Goal: Information Seeking & Learning: Learn about a topic

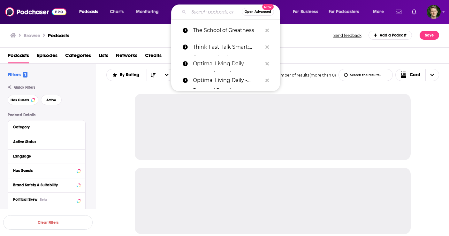
click at [196, 14] on input "Search podcasts, credits, & more..." at bounding box center [215, 12] width 53 height 10
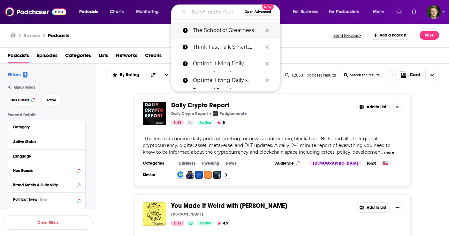
paste input "[PERSON_NAME]"
type input "[PERSON_NAME]"
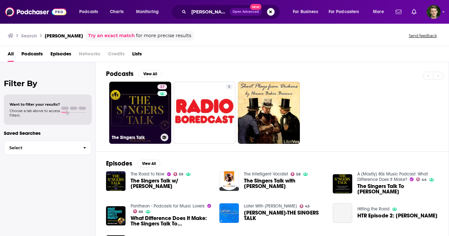
click at [136, 132] on link "37 The Singers Talk" at bounding box center [140, 112] width 62 height 62
